Goal: Transaction & Acquisition: Purchase product/service

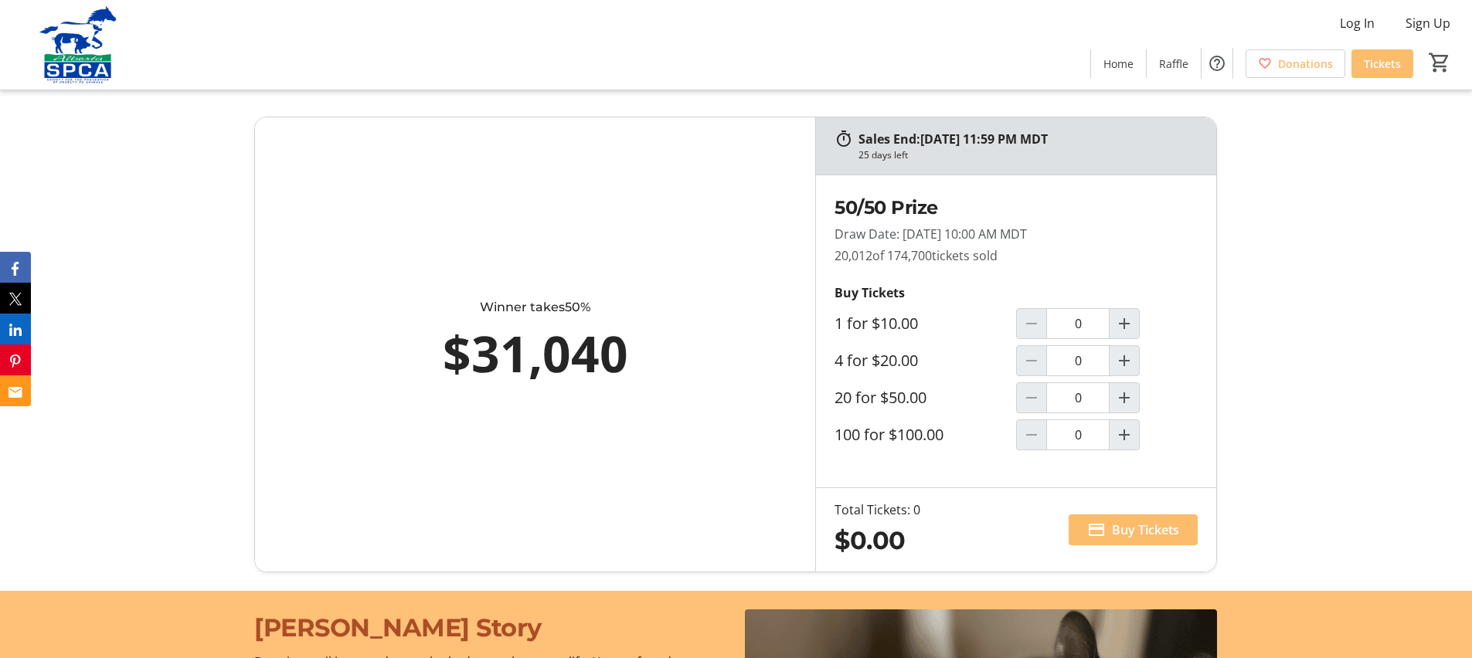
scroll to position [870, 0]
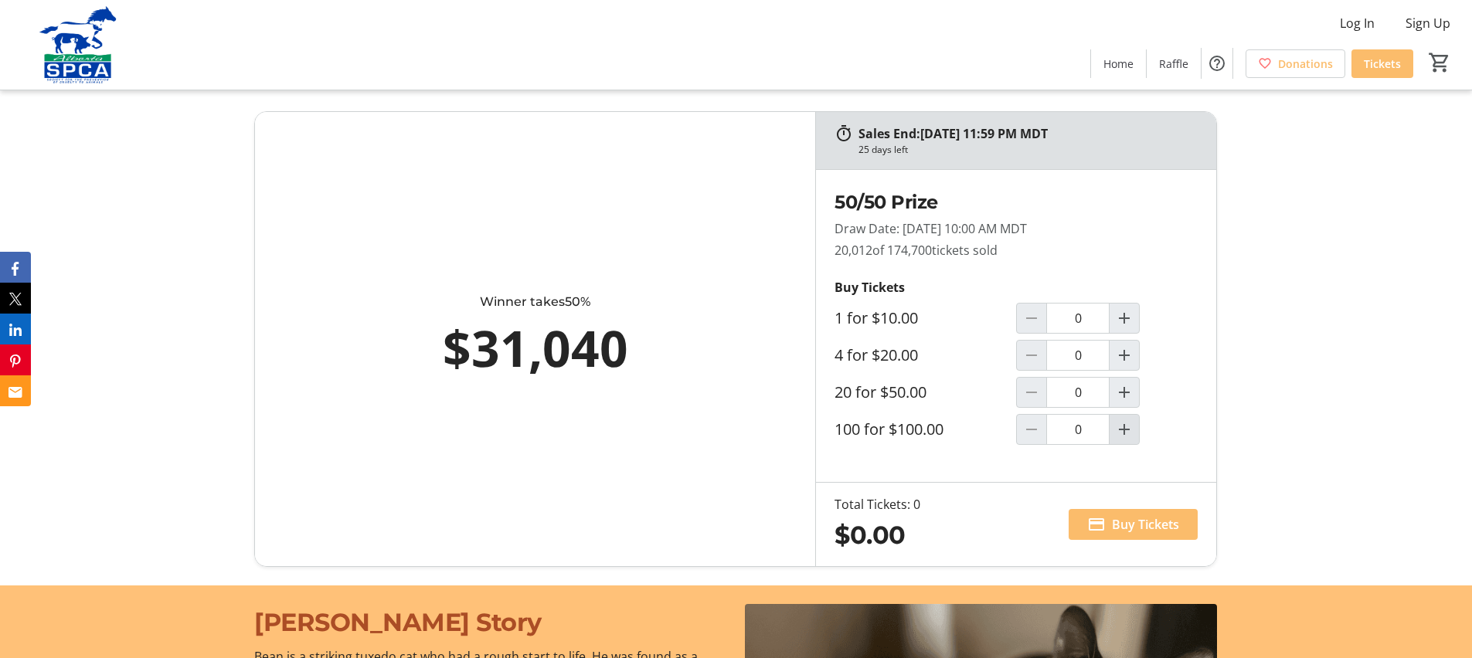
click at [1128, 423] on mat-icon "Increment by one" at bounding box center [1124, 429] width 19 height 19
type input "1"
click at [1125, 522] on span "Buy Tickets" at bounding box center [1145, 524] width 67 height 19
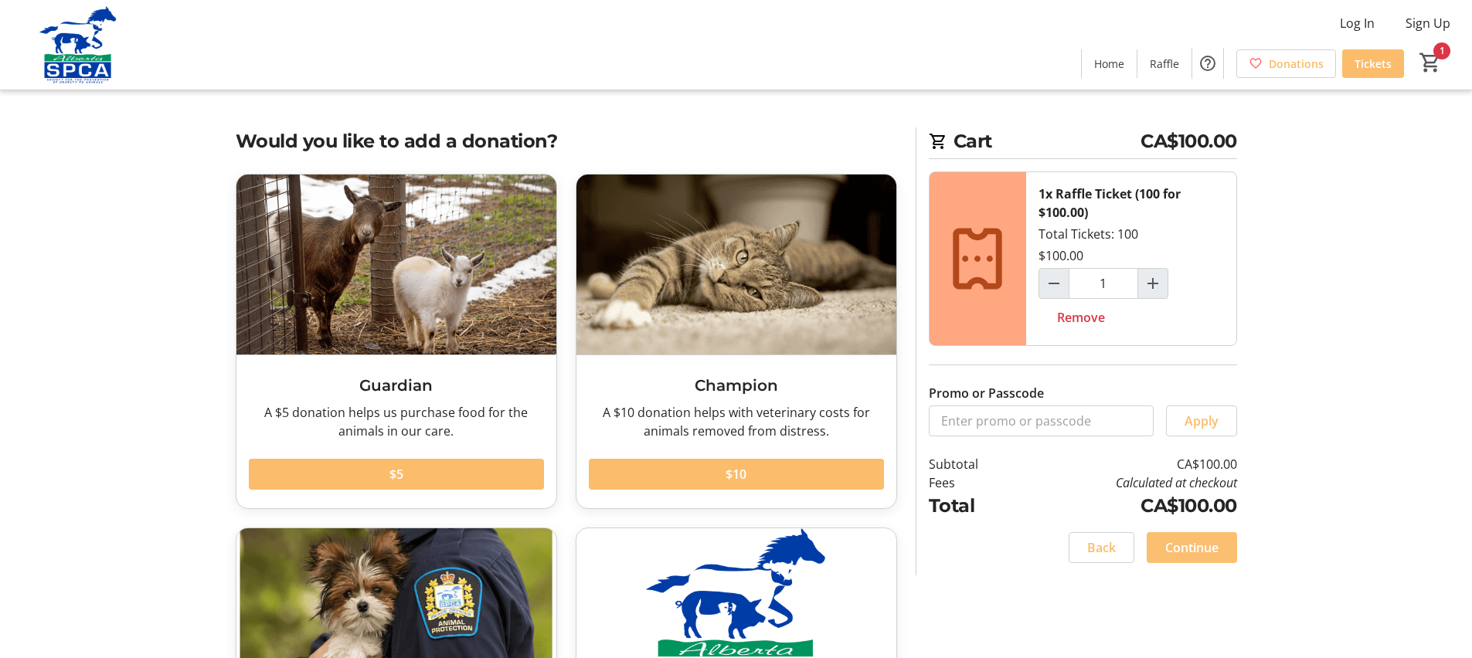
click at [1199, 546] on span "Continue" at bounding box center [1191, 548] width 53 height 19
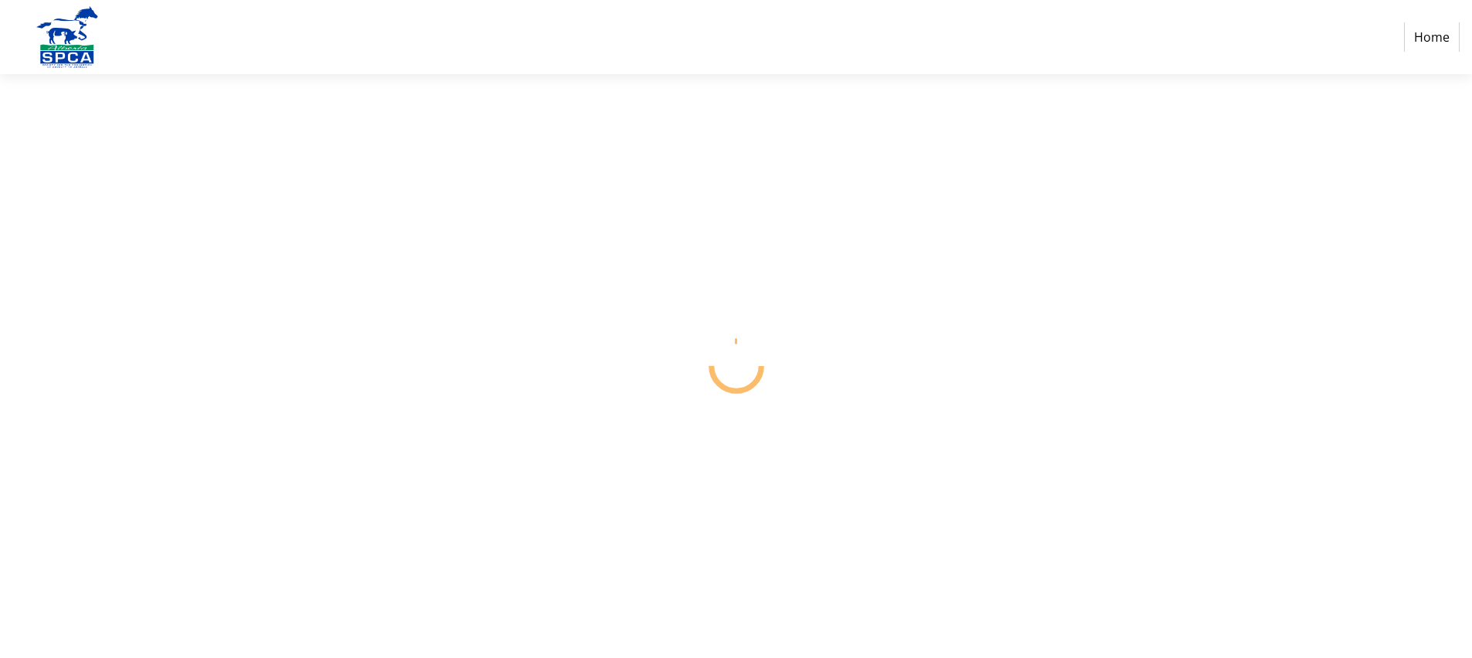
select select "CA"
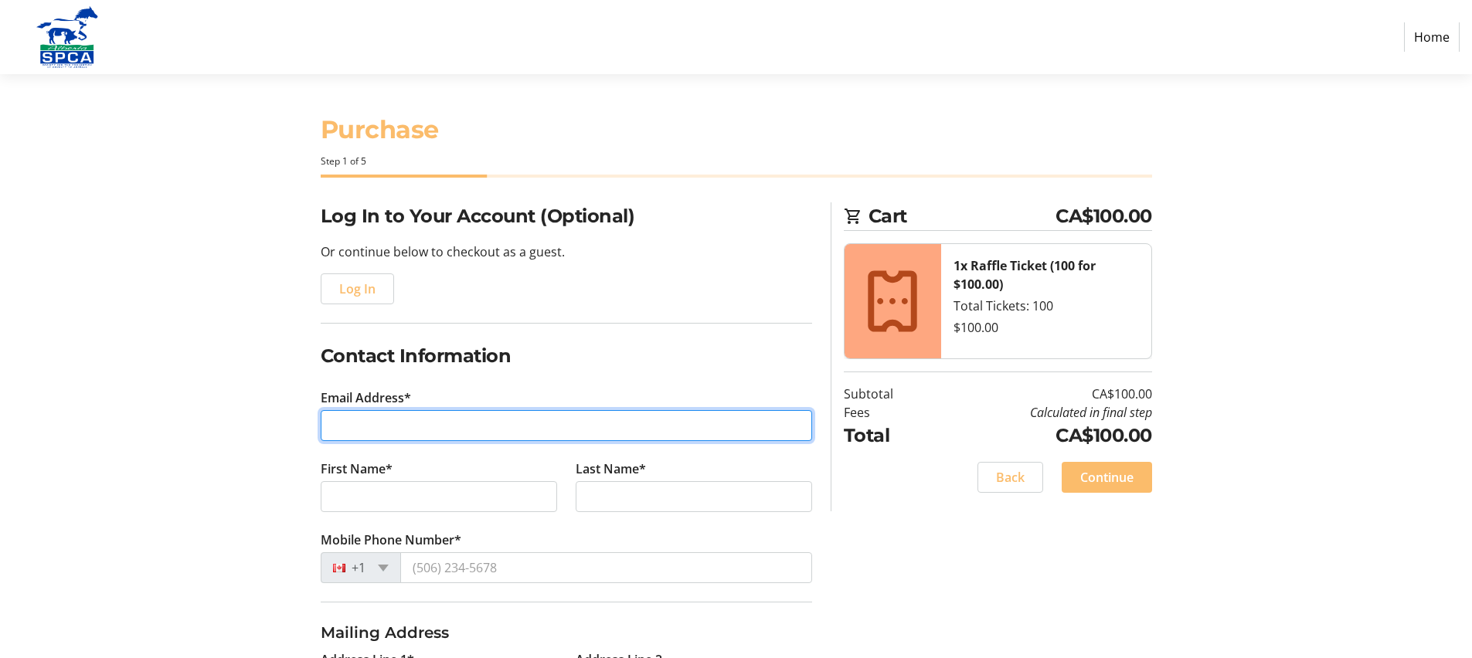
click at [445, 421] on input "Email Address*" at bounding box center [567, 425] width 492 height 31
type input "[EMAIL_ADDRESS][DOMAIN_NAME]"
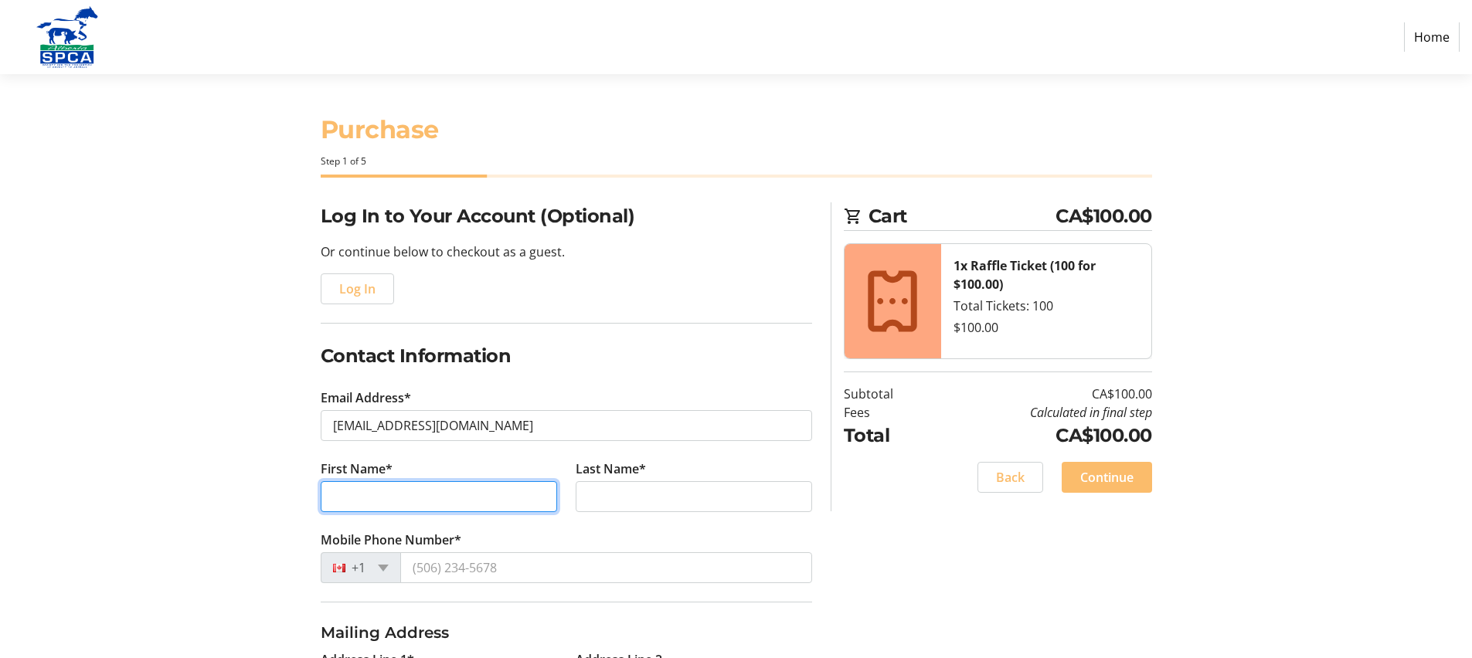
type input "[PERSON_NAME] [PERSON_NAME]"
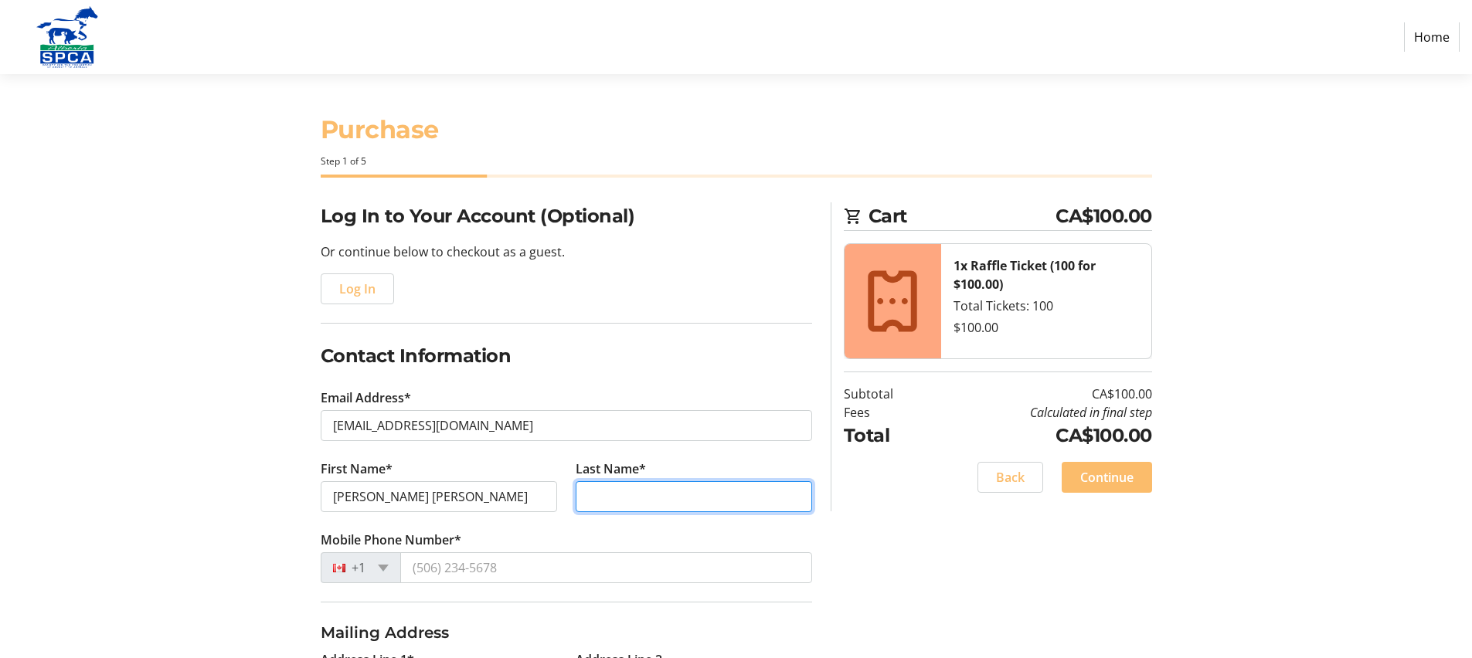
type input "[PERSON_NAME]"
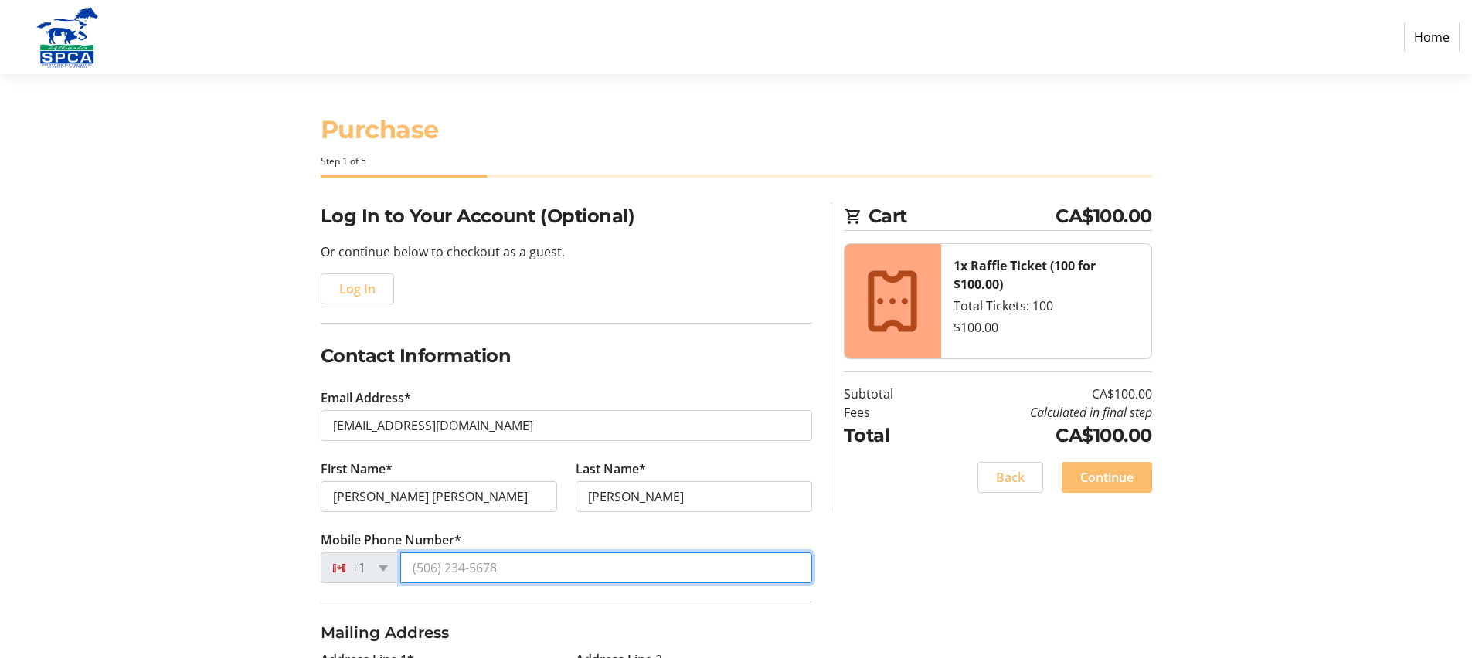
type input "[PHONE_NUMBER]"
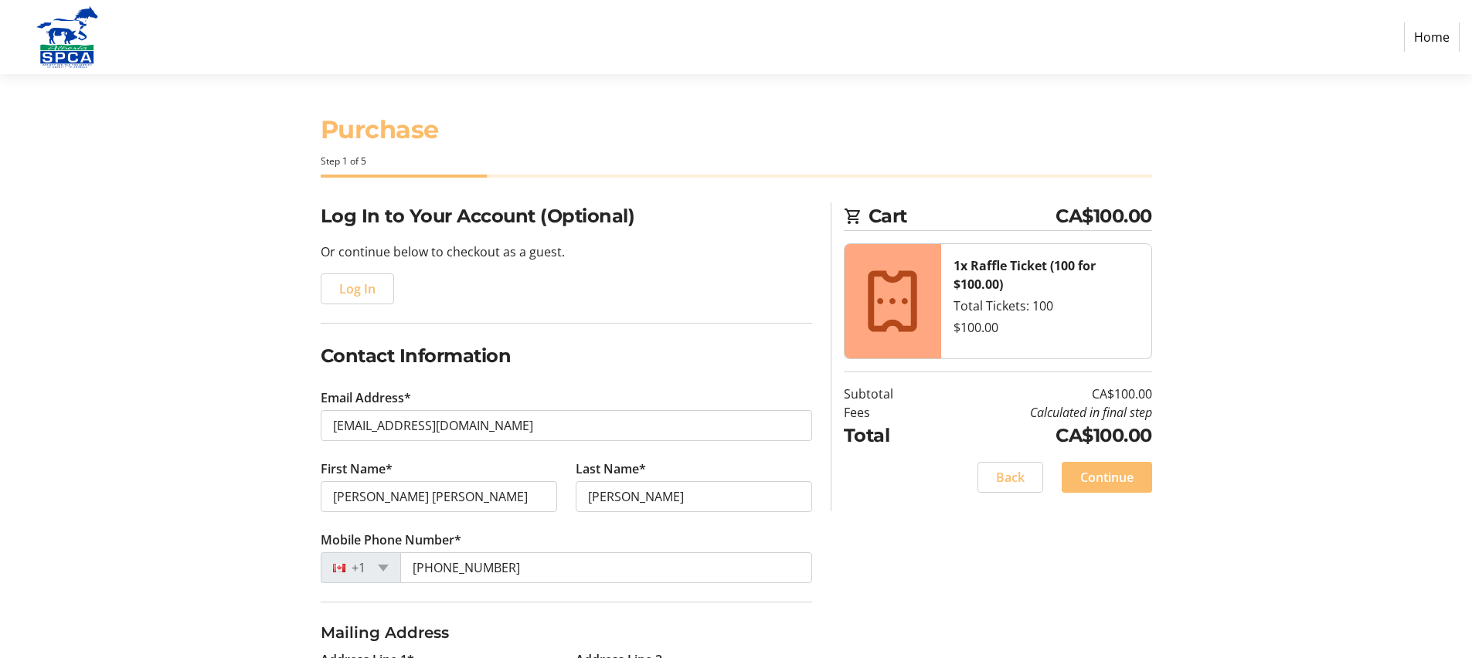
type input "[STREET_ADDRESS]"
type input "[GEOGRAPHIC_DATA]"
select select "AB"
type input "T6L 1V6"
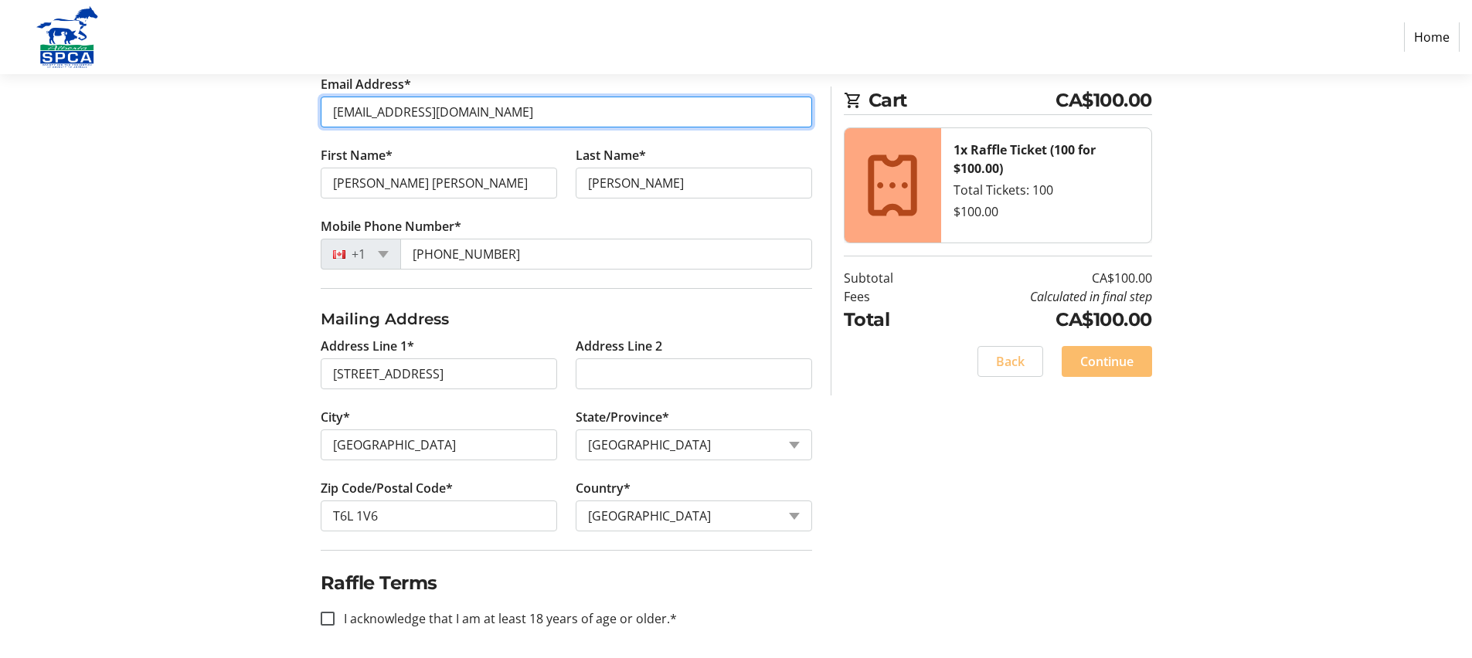
scroll to position [321, 0]
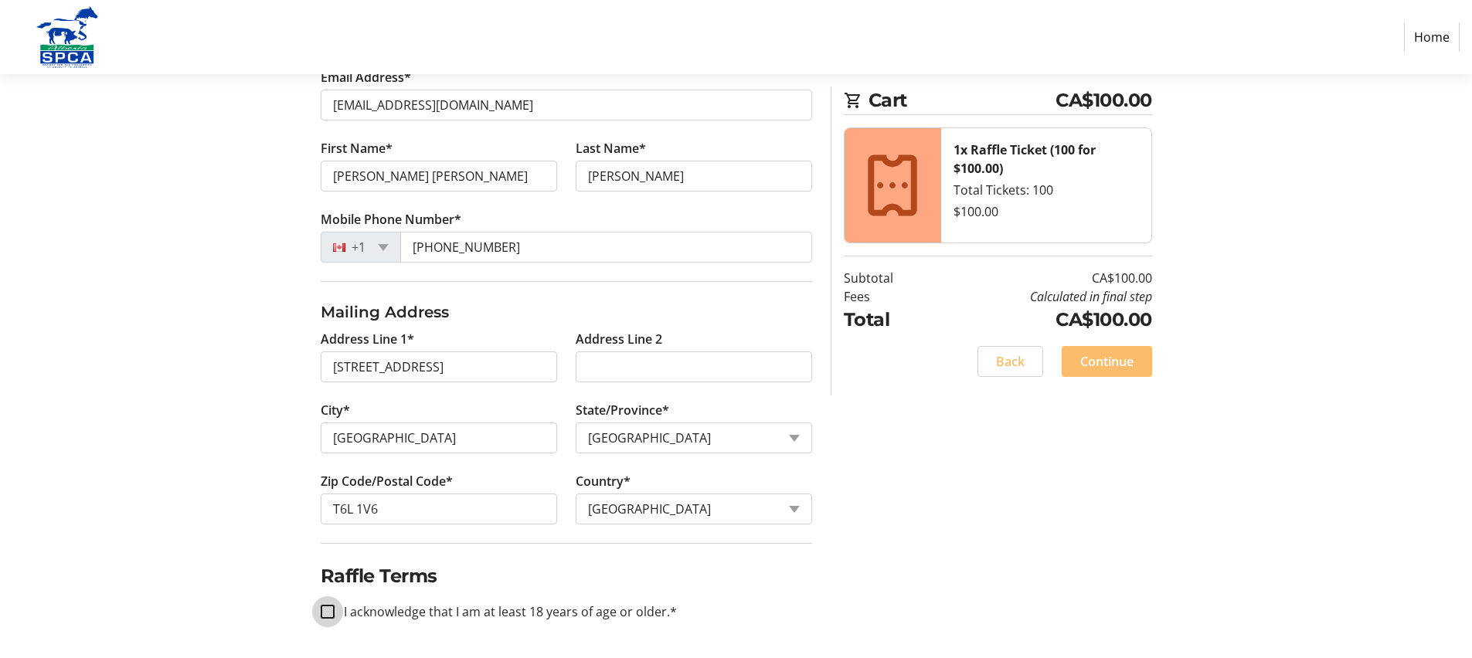
click at [328, 610] on input "I acknowledge that I am at least 18 years of age or older.*" at bounding box center [328, 612] width 14 height 14
checkbox input "true"
click at [1112, 355] on span "Continue" at bounding box center [1106, 361] width 53 height 19
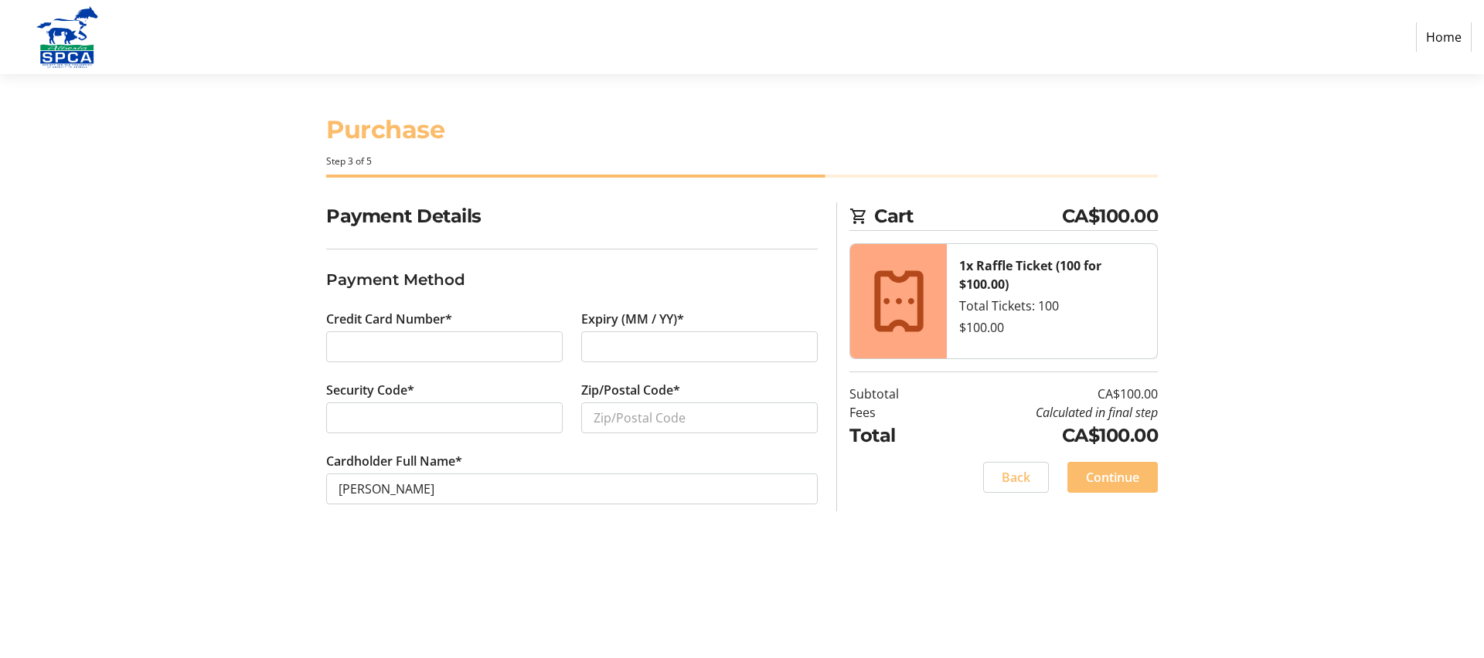
click at [430, 335] on div at bounding box center [444, 347] width 236 height 31
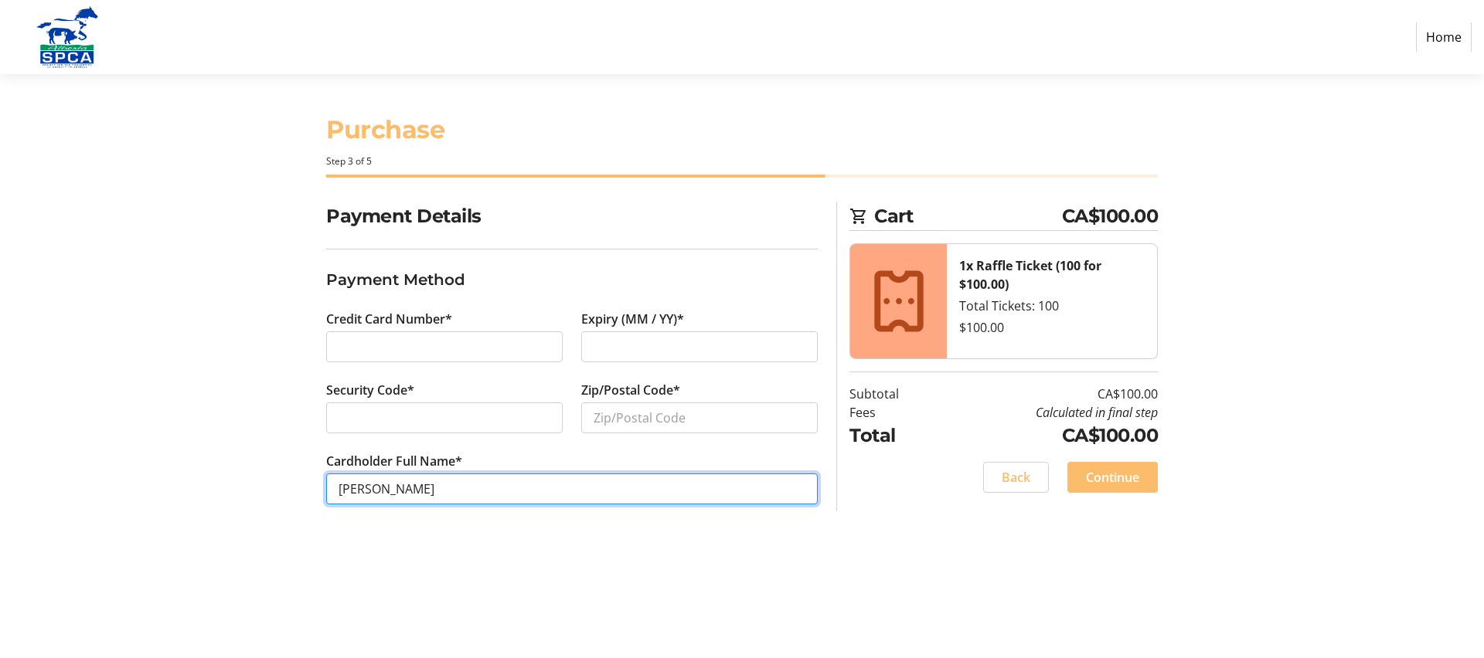
click at [419, 488] on input "[PERSON_NAME]" at bounding box center [572, 489] width 492 height 31
type input "[PERSON_NAME]"
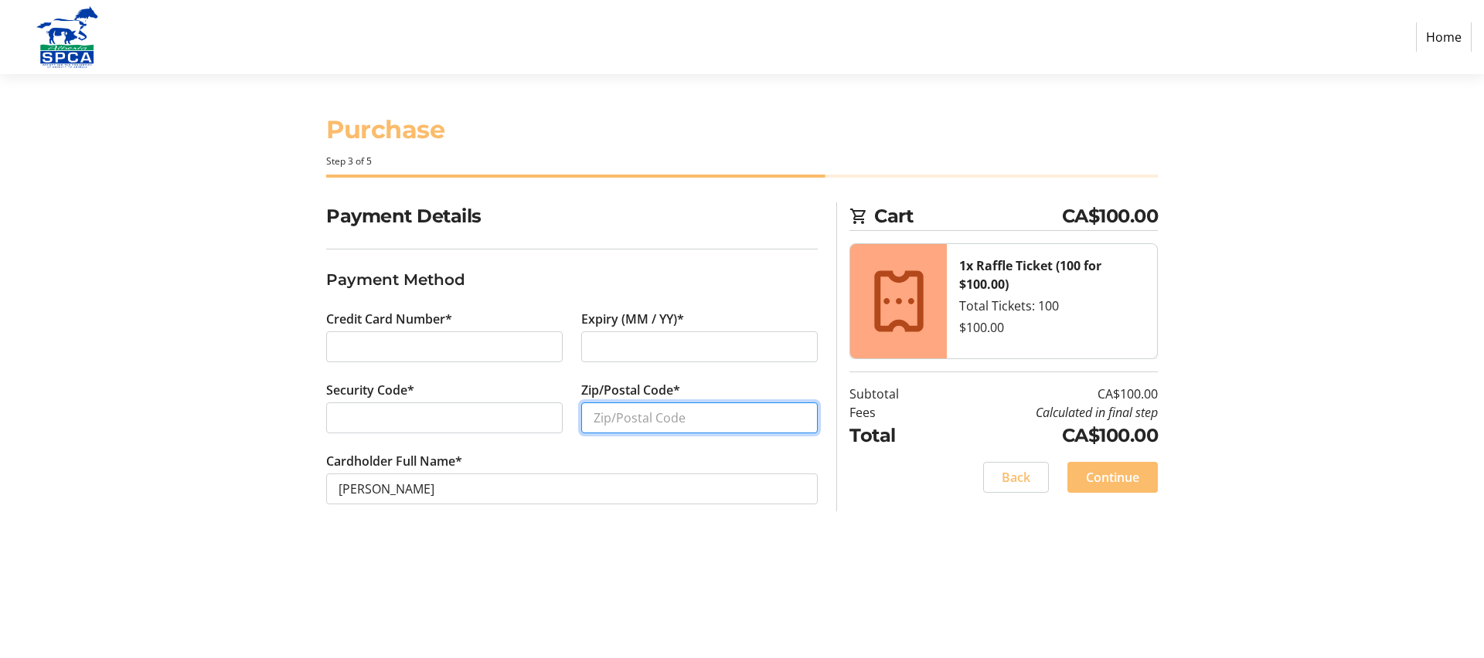
click at [663, 415] on input "Zip/Postal Code*" at bounding box center [699, 418] width 236 height 31
type input "T6L 1V6"
click at [1121, 476] on span "Continue" at bounding box center [1112, 477] width 53 height 19
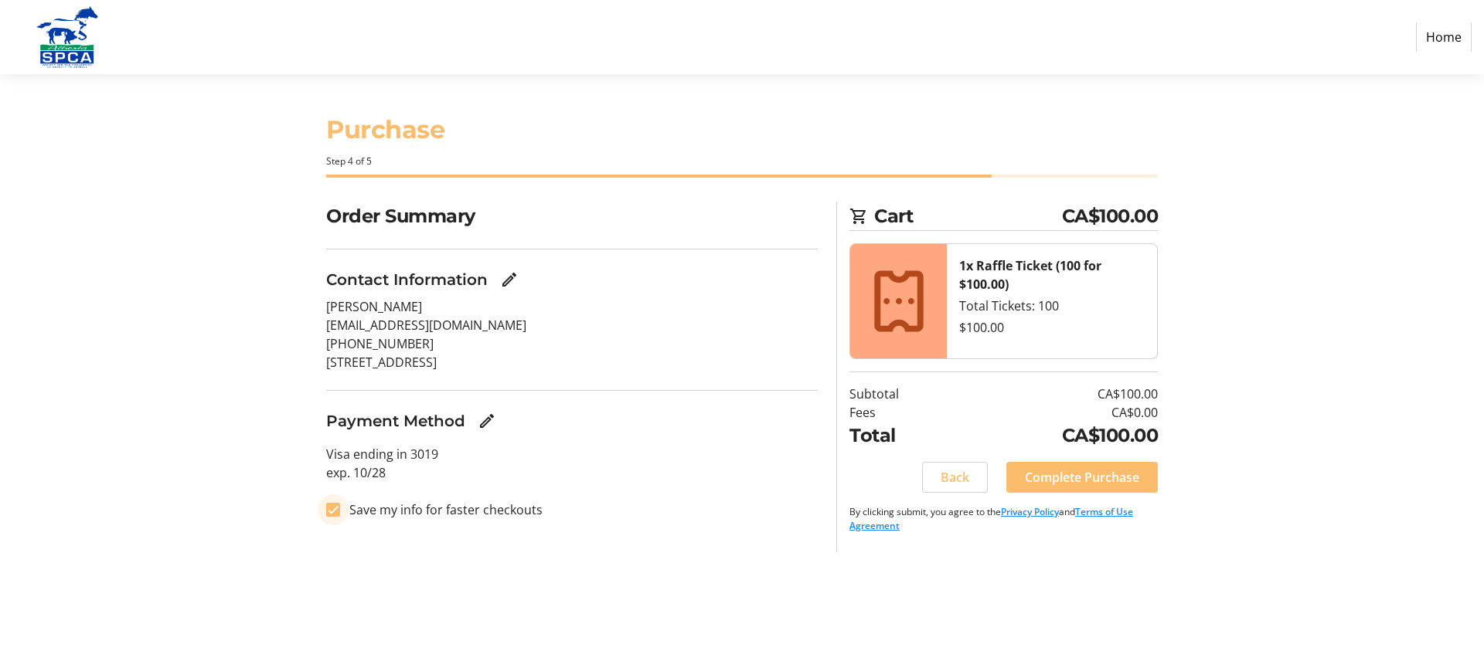
click at [337, 507] on input "Save my info for faster checkouts" at bounding box center [333, 510] width 14 height 14
checkbox input "false"
click at [1085, 475] on span "Complete Purchase" at bounding box center [1082, 477] width 114 height 19
